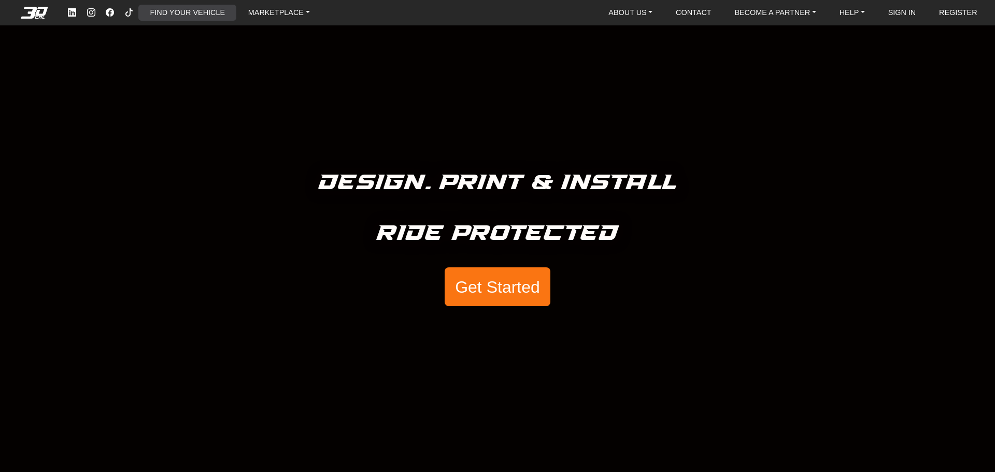
click at [180, 13] on link "FIND YOUR VEHICLE" at bounding box center [187, 13] width 83 height 16
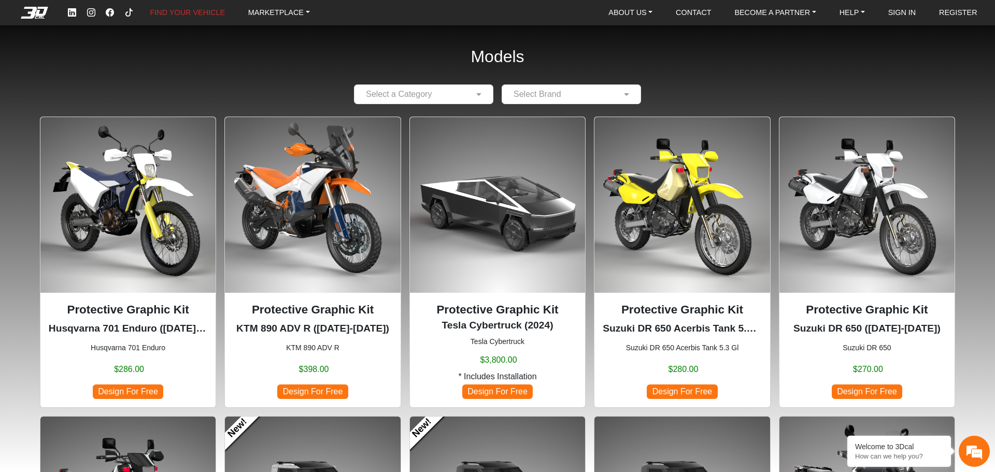
click at [429, 96] on input "text" at bounding box center [413, 94] width 107 height 12
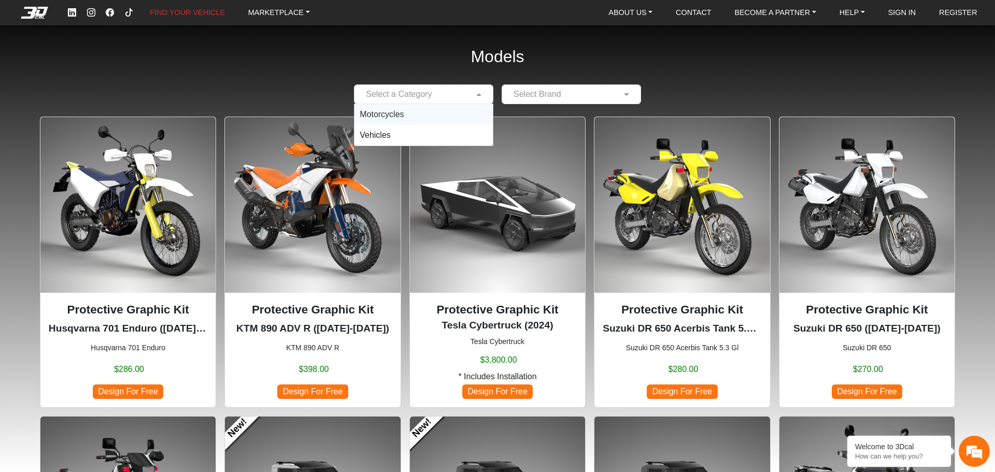
click at [431, 119] on div "Motorcycles" at bounding box center [424, 114] width 138 height 21
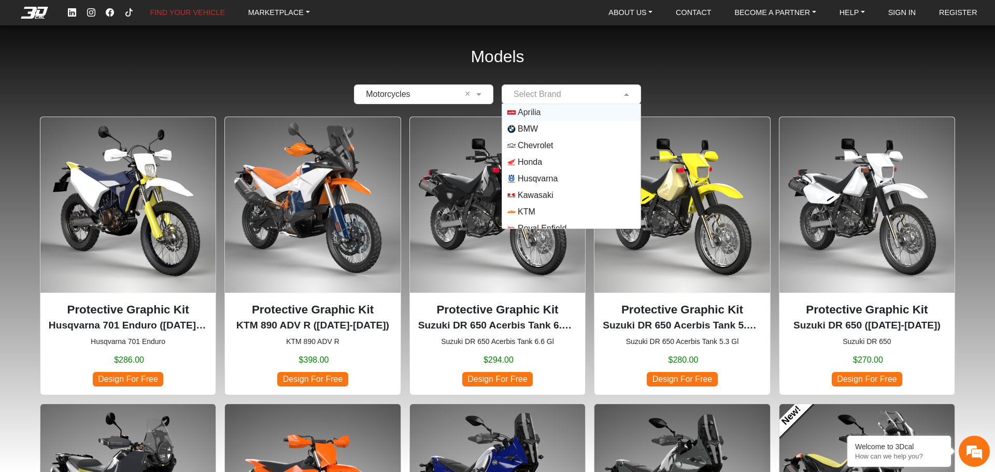
click at [552, 96] on input "text" at bounding box center [560, 94] width 107 height 12
click at [532, 173] on span "KTM" at bounding box center [527, 173] width 18 height 12
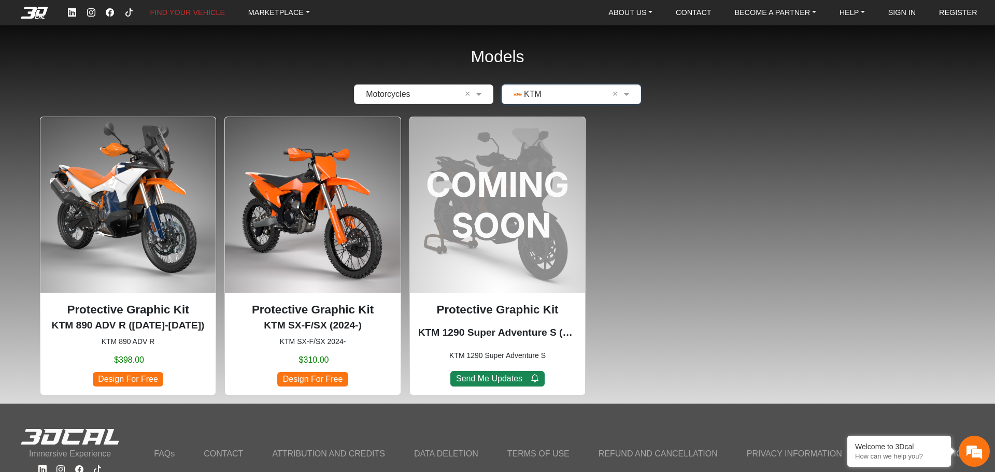
click at [552, 95] on input "text" at bounding box center [560, 94] width 107 height 12
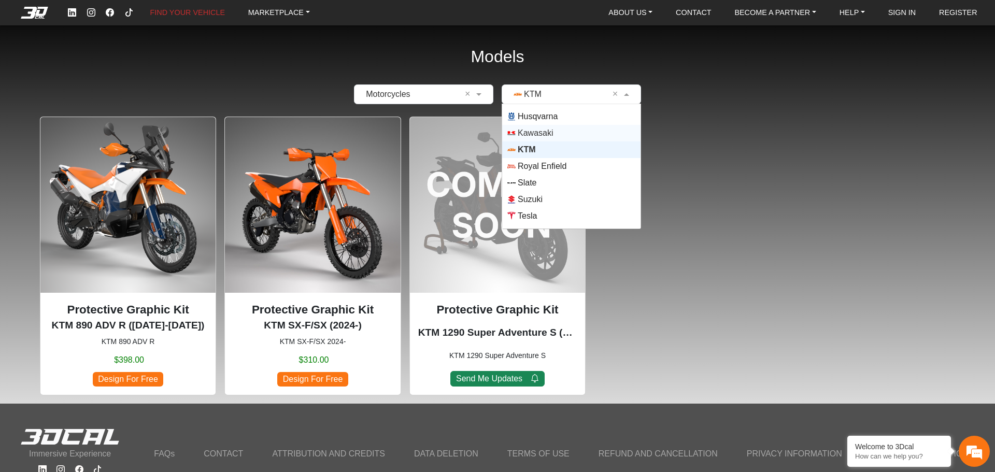
scroll to position [75, 0]
click at [548, 189] on span "Suzuki" at bounding box center [571, 187] width 128 height 8
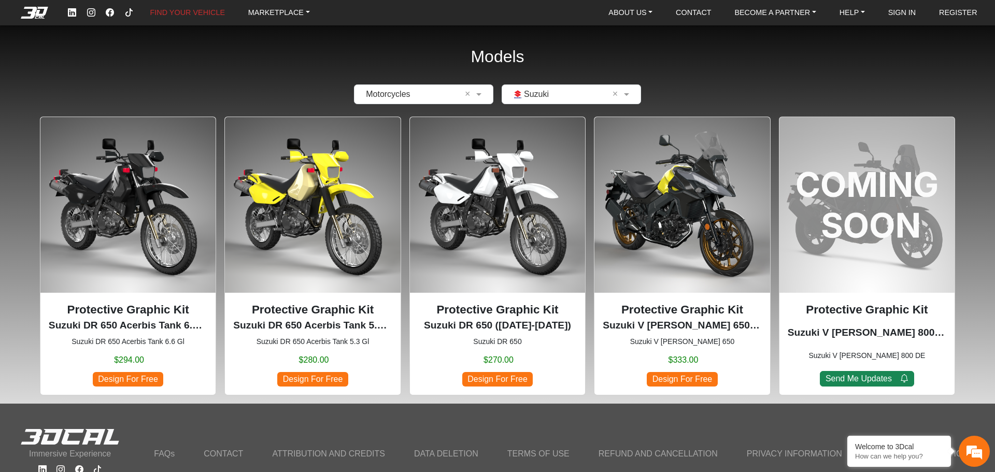
click at [174, 310] on p "Protective Graphic Kit" at bounding box center [128, 310] width 159 height 18
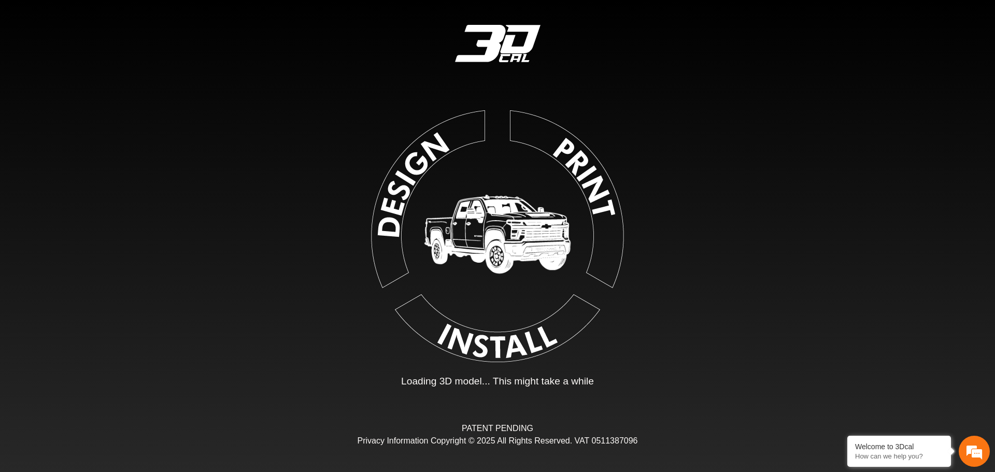
type input "*"
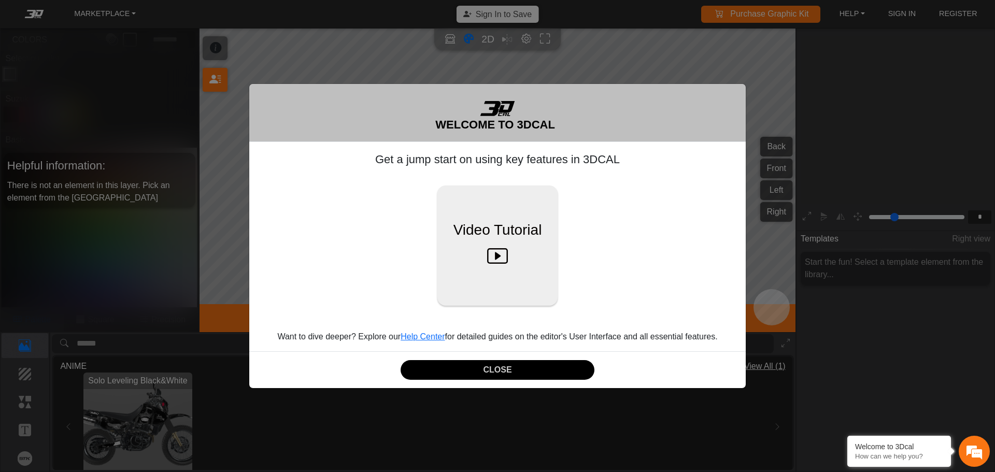
scroll to position [171, 160]
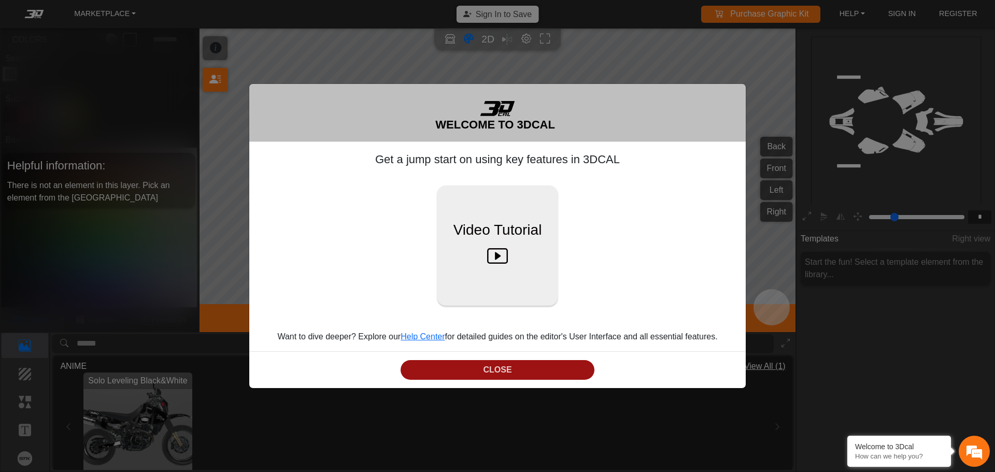
click at [513, 365] on button "CLOSE" at bounding box center [498, 370] width 194 height 20
